Goal: Transaction & Acquisition: Purchase product/service

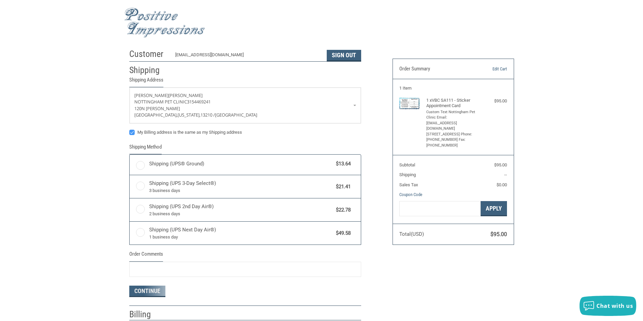
radio input "true"
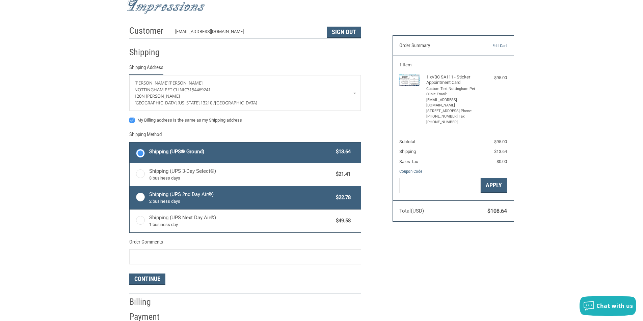
scroll to position [67, 0]
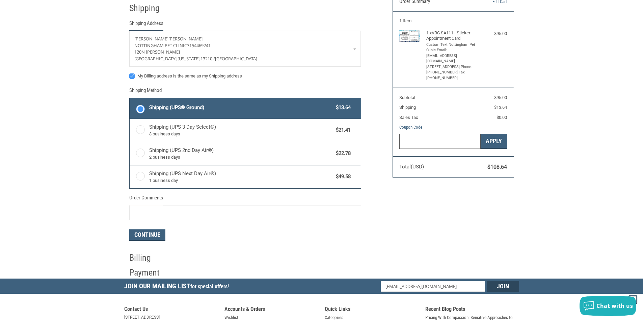
click at [424, 141] on input "Gift Certificate or Coupon Code" at bounding box center [439, 141] width 81 height 15
click at [193, 211] on input "Order Comments" at bounding box center [245, 212] width 232 height 15
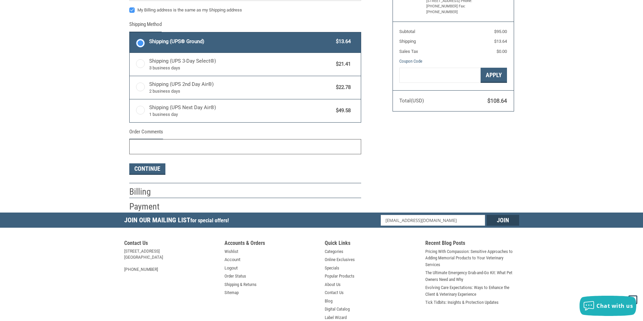
scroll to position [135, 0]
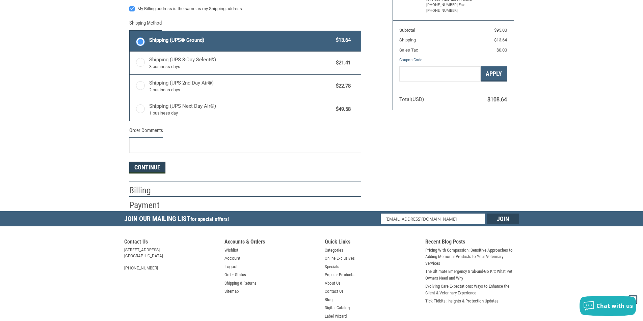
click at [144, 171] on button "Continue" at bounding box center [147, 167] width 36 height 11
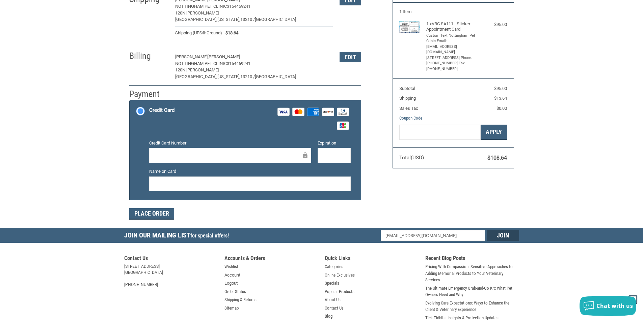
scroll to position [0, 0]
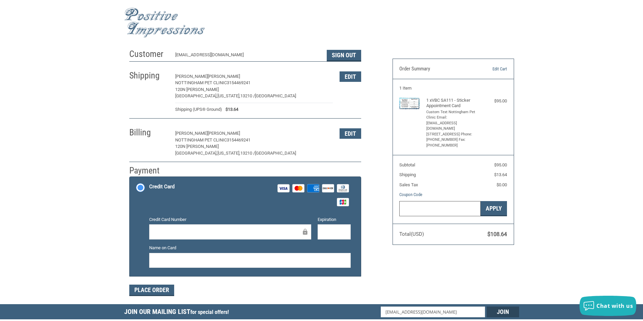
click at [440, 207] on input "Gift Certificate or Coupon Code" at bounding box center [439, 208] width 81 height 15
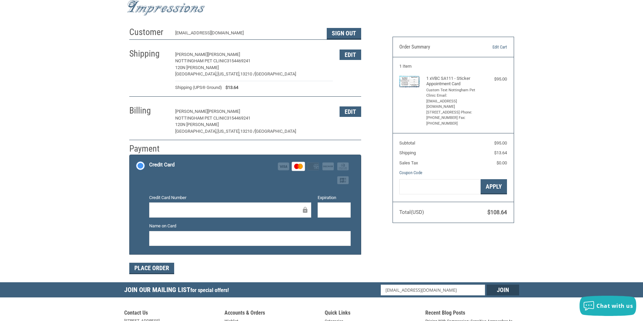
scroll to position [34, 0]
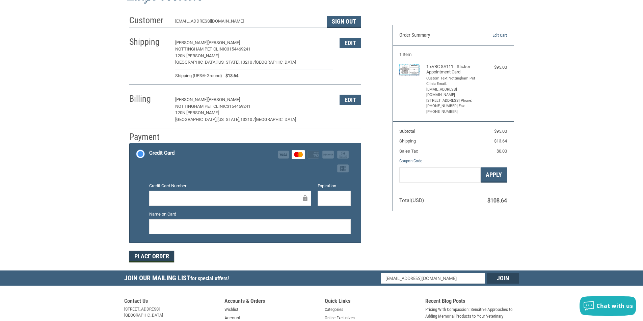
click at [163, 257] on button "Place Order" at bounding box center [151, 256] width 45 height 11
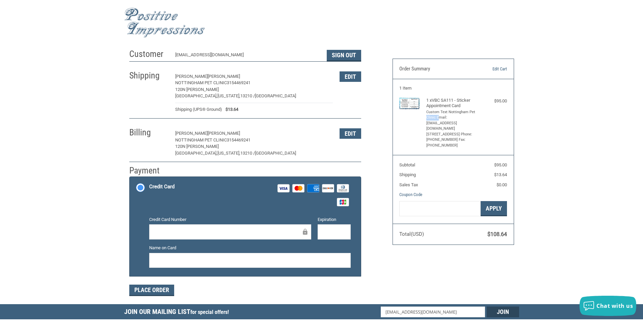
drag, startPoint x: 426, startPoint y: 117, endPoint x: 438, endPoint y: 115, distance: 12.3
click at [440, 118] on li "Custom Text Nottingham Pet Clinic Email: [EMAIL_ADDRESS][DOMAIN_NAME] [STREET_A…" at bounding box center [452, 129] width 52 height 39
drag, startPoint x: 447, startPoint y: 111, endPoint x: 490, endPoint y: 140, distance: 51.5
click at [490, 140] on div "1 x VBC SA111 - Sticker Appointment Card Custom Text Nottingham Pet Clinic Emai…" at bounding box center [453, 123] width 108 height 51
